Goal: Transaction & Acquisition: Register for event/course

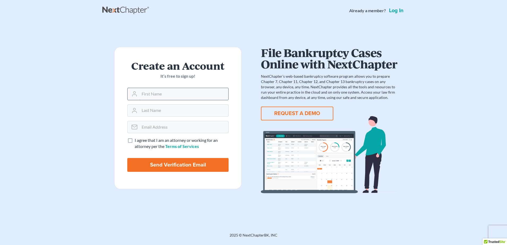
click at [155, 94] on input "text" at bounding box center [183, 94] width 89 height 12
type input "Fehintola"
type input "Oguntebi"
type input "foguntebi@aol.com"
click at [135, 142] on label "I agree that I am an attorney or working for an attorney per the Terms of Servi…" at bounding box center [182, 143] width 94 height 12
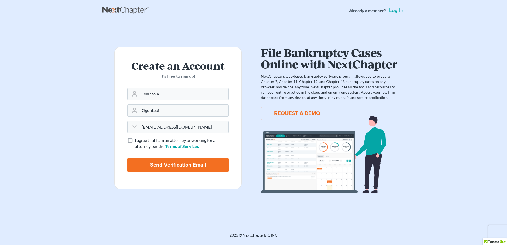
click at [137, 141] on input "I agree that I am an attorney or working for an attorney per the Terms of Servi…" at bounding box center [138, 138] width 3 height 3
checkbox input "true"
click at [173, 166] on input "Send Verification Email" at bounding box center [177, 165] width 101 height 14
type input "Thinking..."
click at [289, 113] on button "REQUEST A DEMO" at bounding box center [297, 114] width 72 height 14
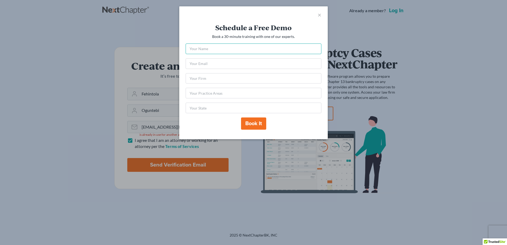
click at [224, 48] on input "text" at bounding box center [254, 48] width 136 height 11
type input "FEHINTOLA F OGUNTEBI"
type input "foguntebi@aol.com"
type input "FL"
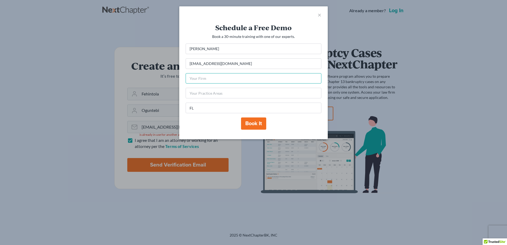
click at [224, 77] on input "text" at bounding box center [254, 78] width 136 height 11
type input "Oguntebi Law"
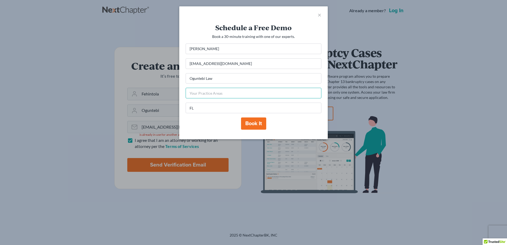
click at [223, 94] on input "text" at bounding box center [254, 93] width 136 height 11
type input "Bankruptcy"
click at [258, 125] on button "Book it" at bounding box center [253, 123] width 25 height 12
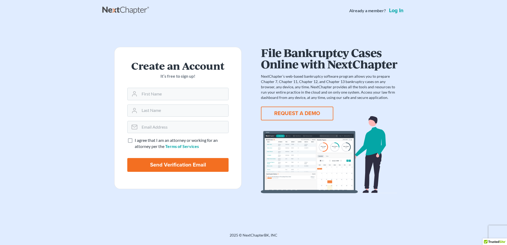
click at [398, 10] on link "Log in" at bounding box center [396, 10] width 17 height 5
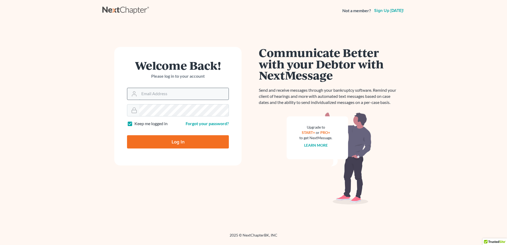
click at [155, 98] on input "Email Address" at bounding box center [183, 94] width 89 height 12
type input "kemi@oguntebilaw.com"
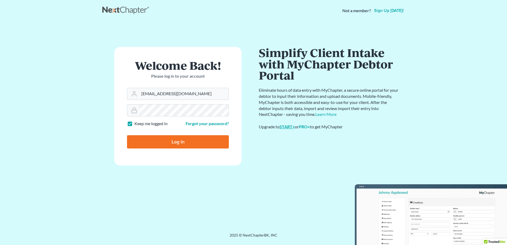
click at [285, 128] on link "START+" at bounding box center [286, 126] width 15 height 5
